Goal: Task Accomplishment & Management: Use online tool/utility

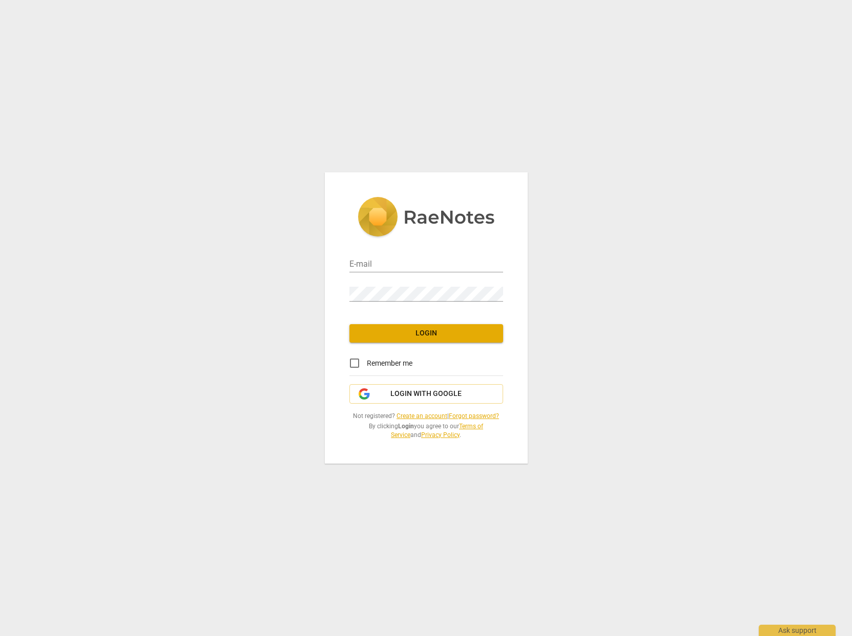
type input "susannawgreenberg@gmail.com"
click at [409, 333] on span "Login" at bounding box center [426, 333] width 137 height 10
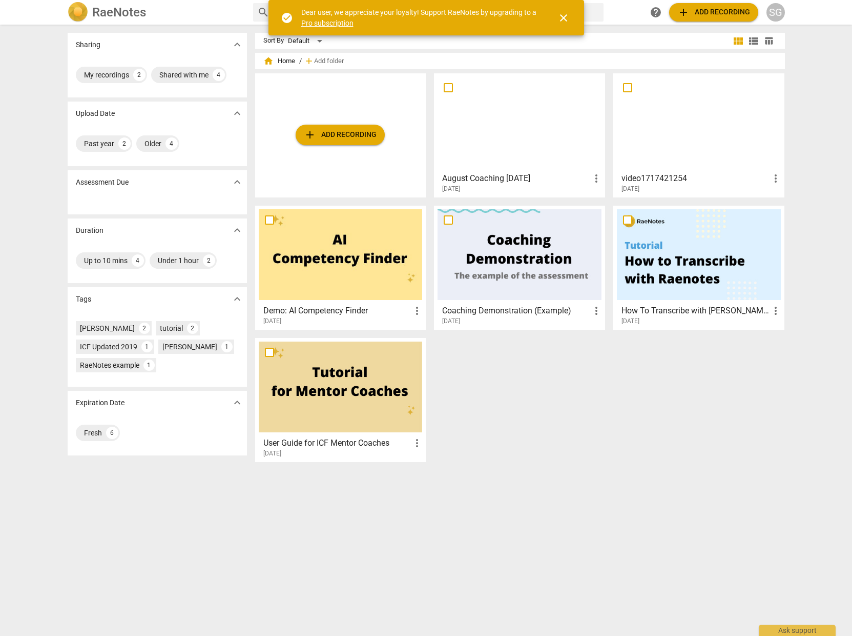
click at [691, 10] on span "add Add recording" at bounding box center [714, 12] width 73 height 12
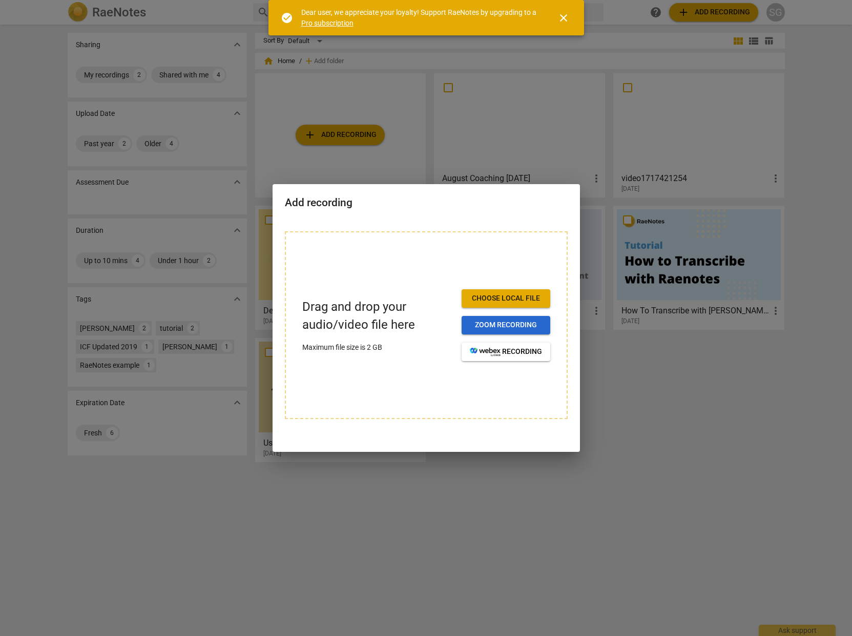
click at [478, 325] on span "Zoom recording" at bounding box center [506, 325] width 72 height 10
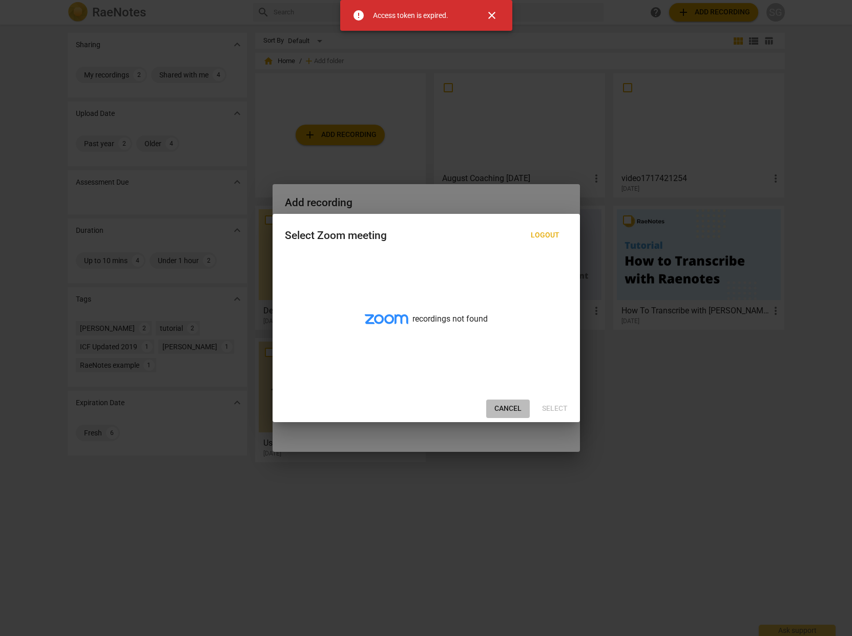
click at [508, 409] on span "Cancel" at bounding box center [508, 408] width 27 height 10
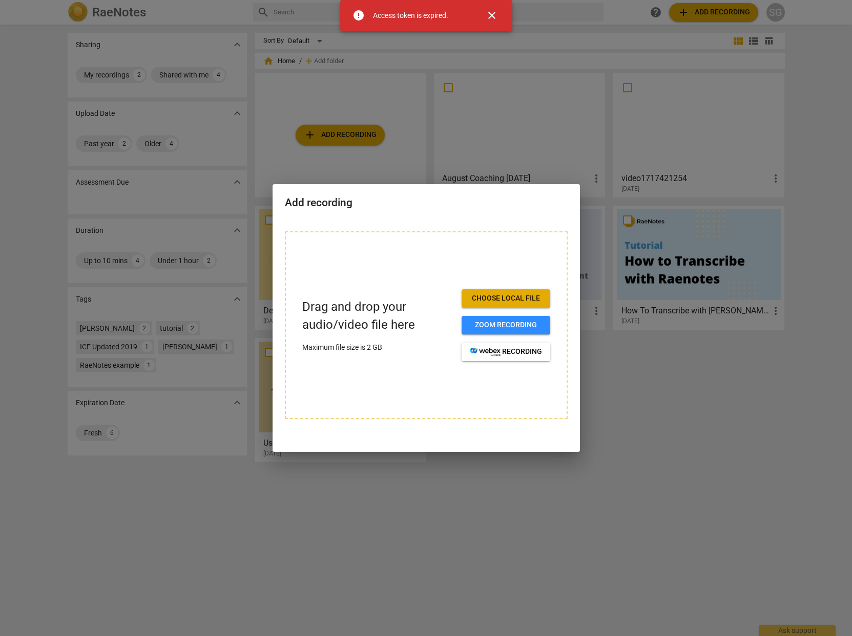
click at [484, 298] on span "Choose local file" at bounding box center [506, 298] width 72 height 10
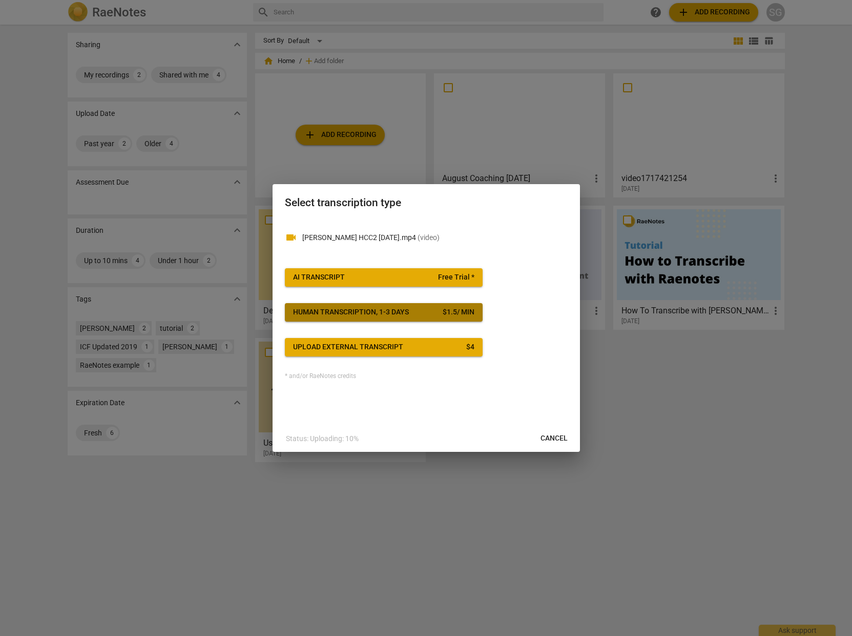
click at [415, 316] on span "Human transcription, 1-3 days $ 1.5 / min" at bounding box center [383, 312] width 181 height 10
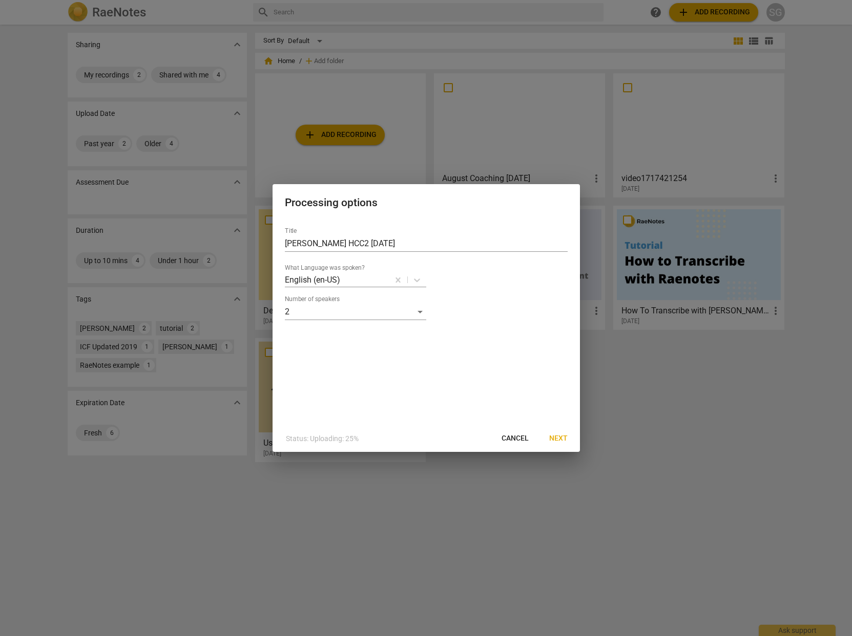
click at [556, 435] on span "Next" at bounding box center [559, 438] width 18 height 10
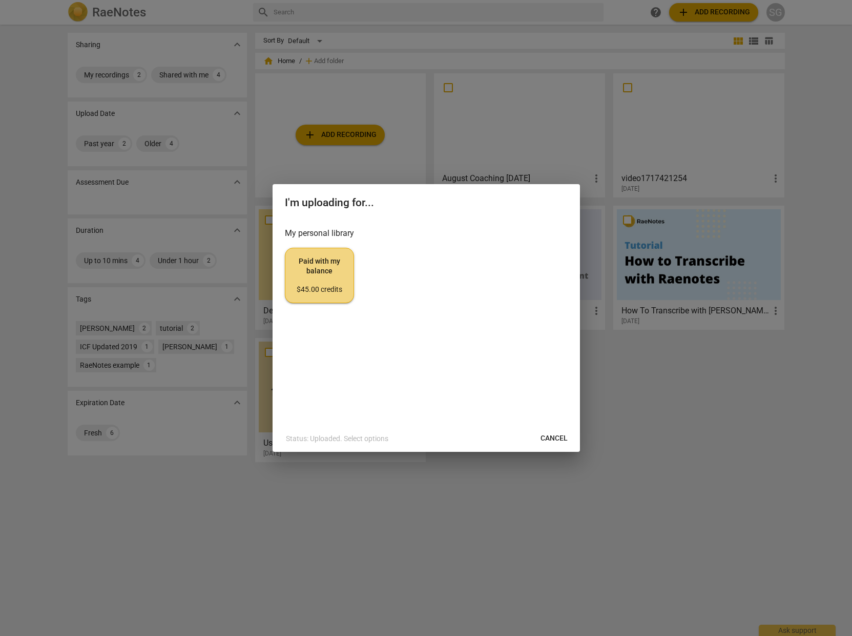
click at [312, 286] on div "$45.00 credits" at bounding box center [320, 289] width 52 height 10
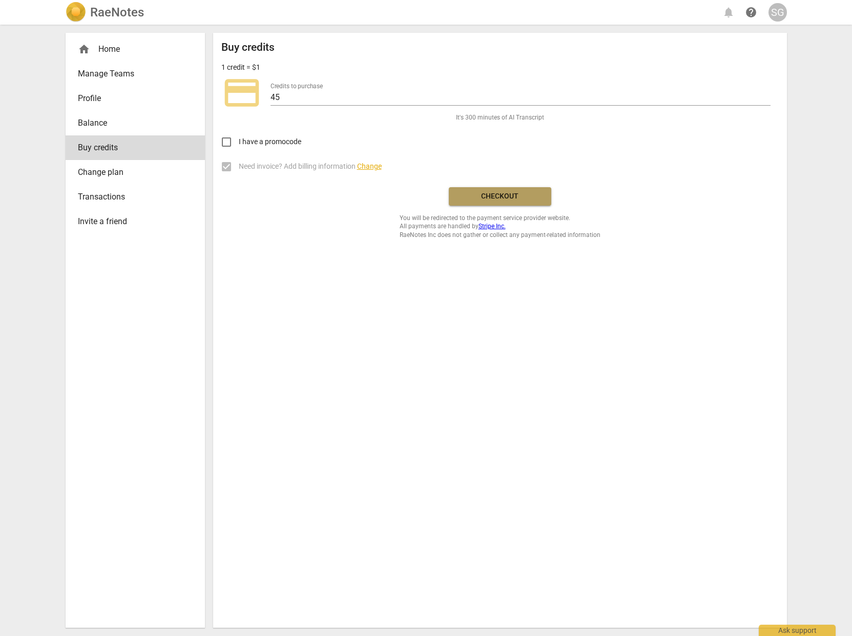
click at [482, 193] on span "Checkout" at bounding box center [500, 196] width 86 height 10
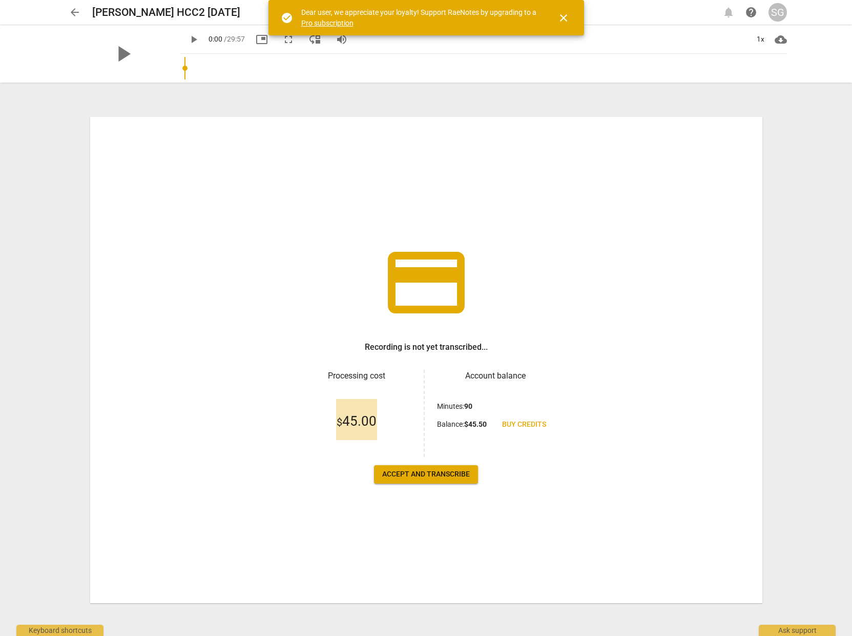
click at [413, 473] on span "Accept and transcribe" at bounding box center [426, 474] width 88 height 10
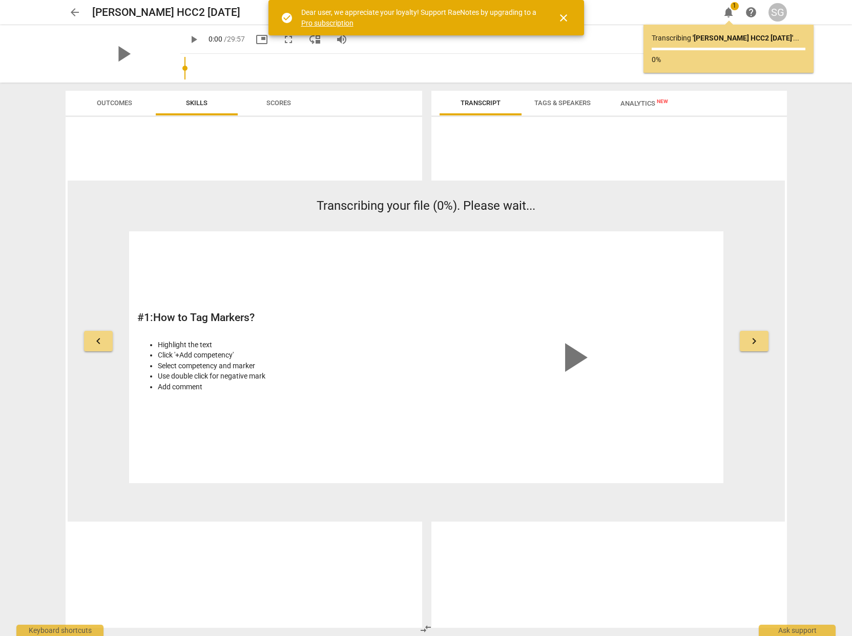
click at [564, 16] on span "close" at bounding box center [564, 18] width 12 height 12
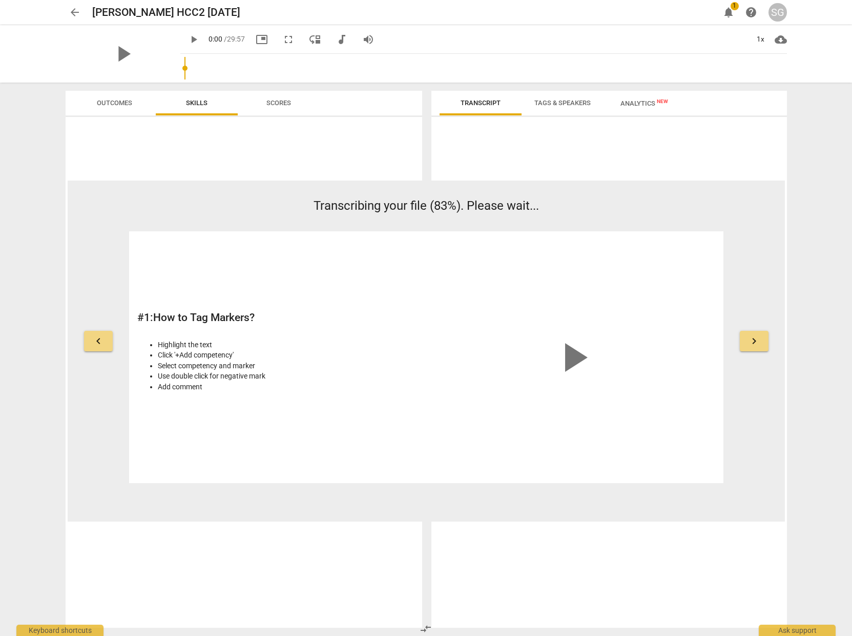
click at [563, 104] on span "Tags & Speakers" at bounding box center [563, 103] width 56 height 8
click at [754, 341] on span "keyboard_arrow_right" at bounding box center [754, 341] width 12 height 12
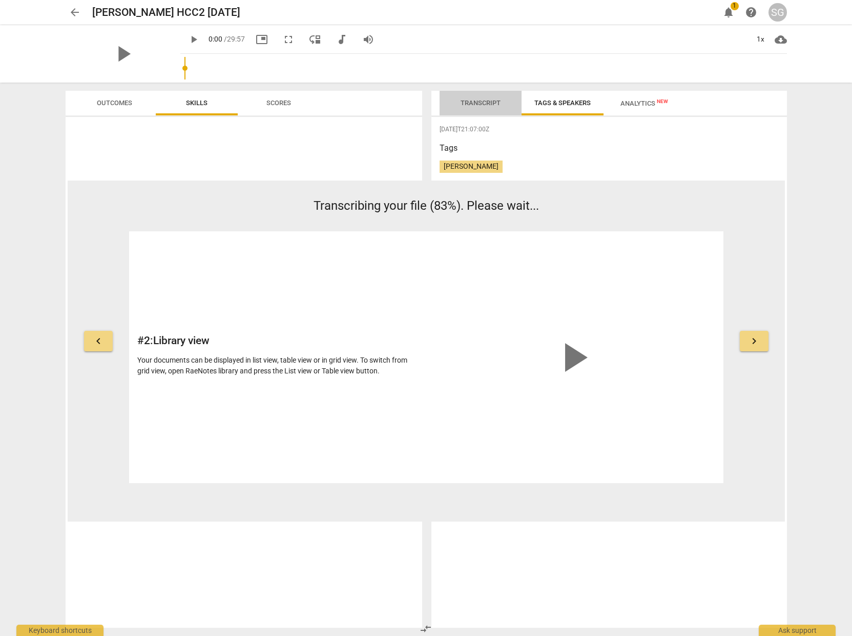
click at [465, 106] on span "Transcript" at bounding box center [481, 103] width 40 height 8
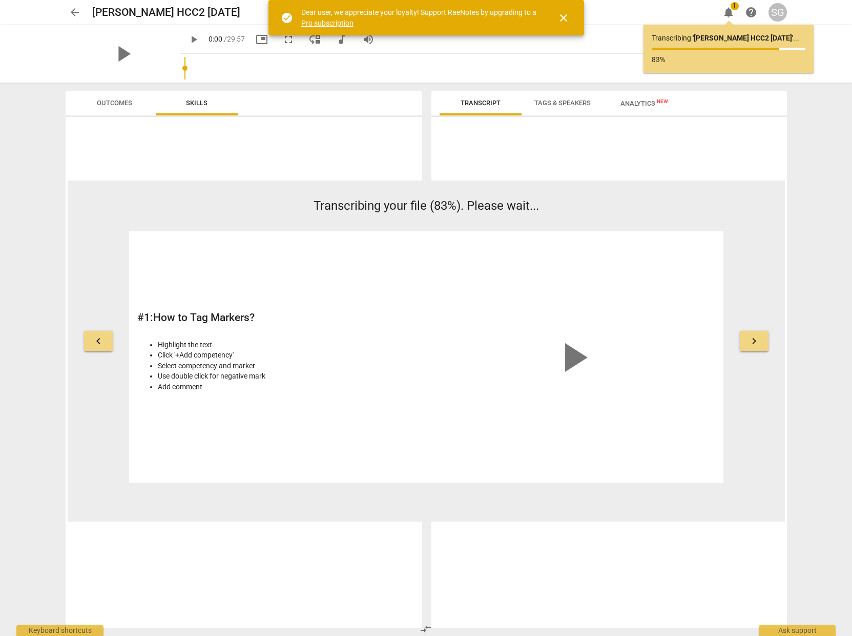
click at [562, 23] on span "close" at bounding box center [564, 18] width 12 height 12
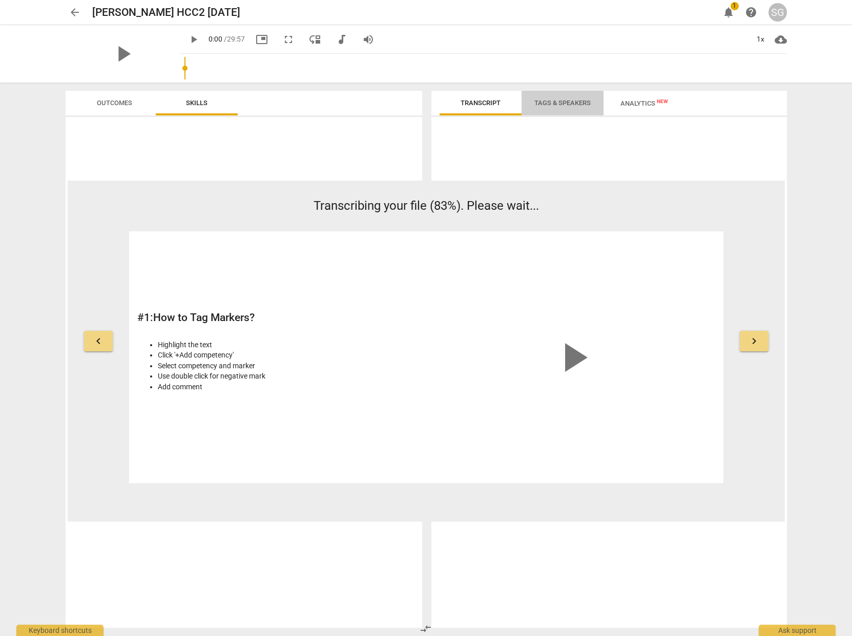
click at [553, 101] on span "Tags & Speakers" at bounding box center [563, 103] width 56 height 8
click at [519, 156] on div "Tags Susanna Greenberg" at bounding box center [609, 165] width 339 height 47
